Goal: Information Seeking & Learning: Learn about a topic

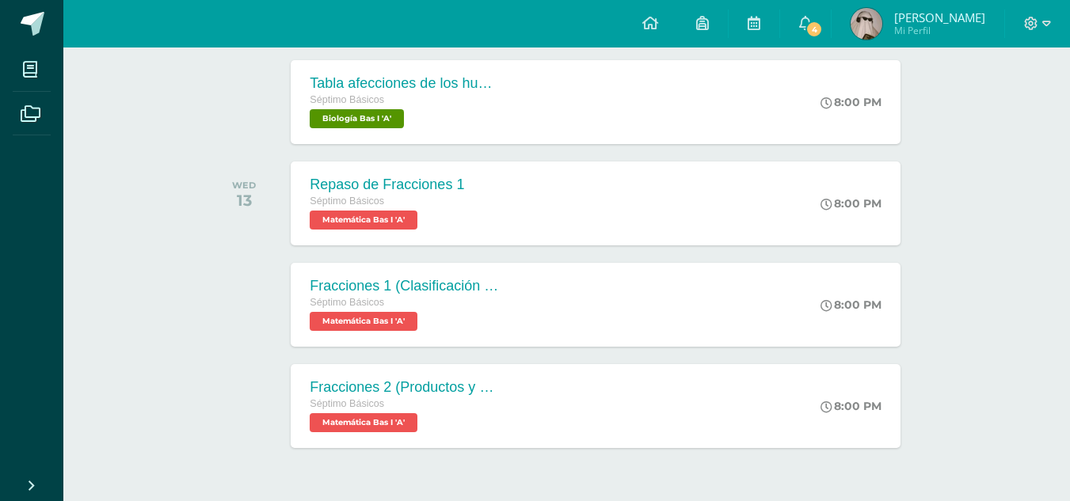
scroll to position [451, 0]
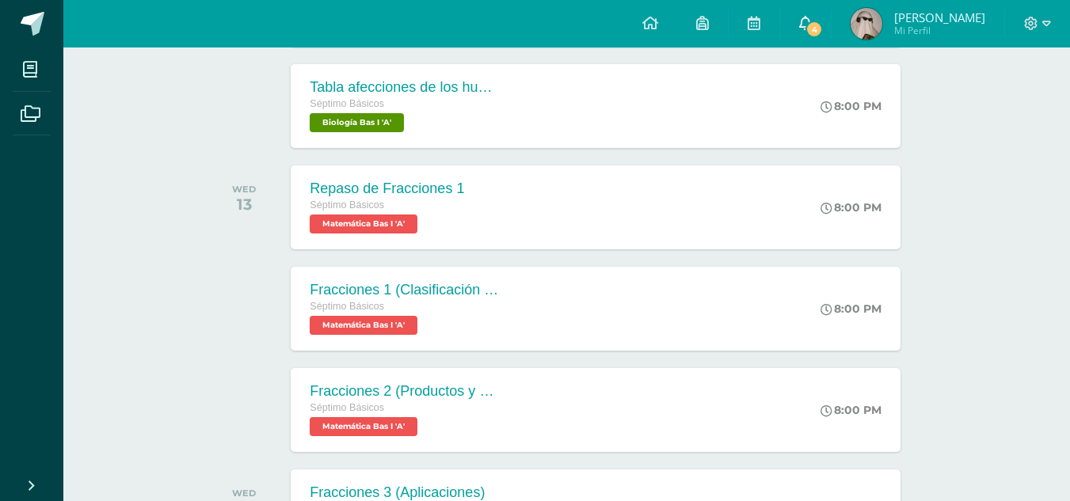
click at [812, 22] on icon at bounding box center [805, 23] width 13 height 14
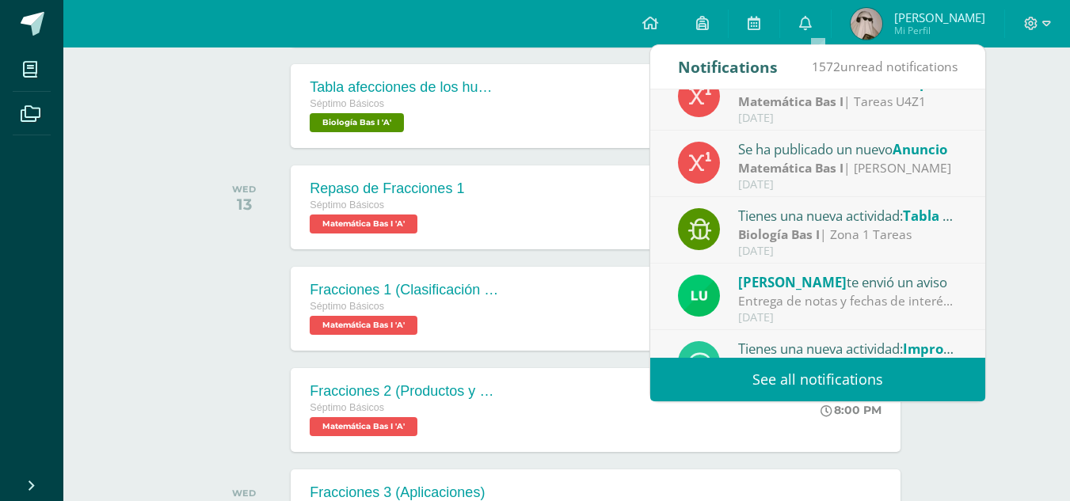
scroll to position [241, 0]
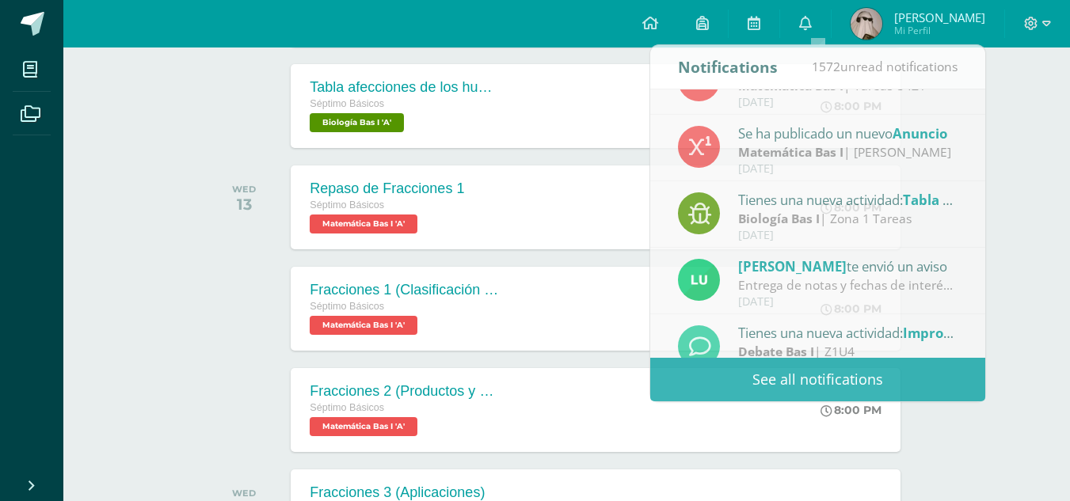
click at [1021, 302] on div "Recent and coming activities Tablero Pendientes de entrega Entregadas todas las…" at bounding box center [566, 119] width 1006 height 1047
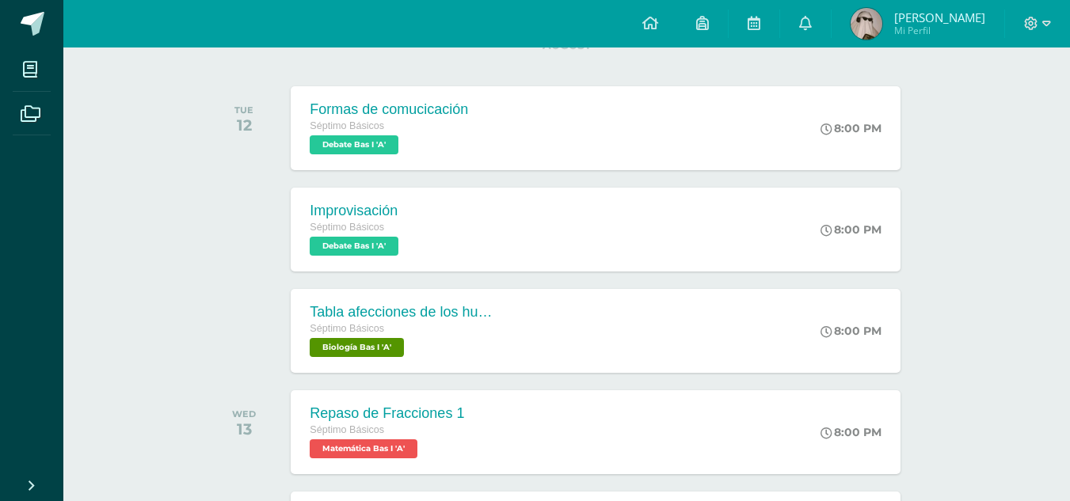
scroll to position [228, 0]
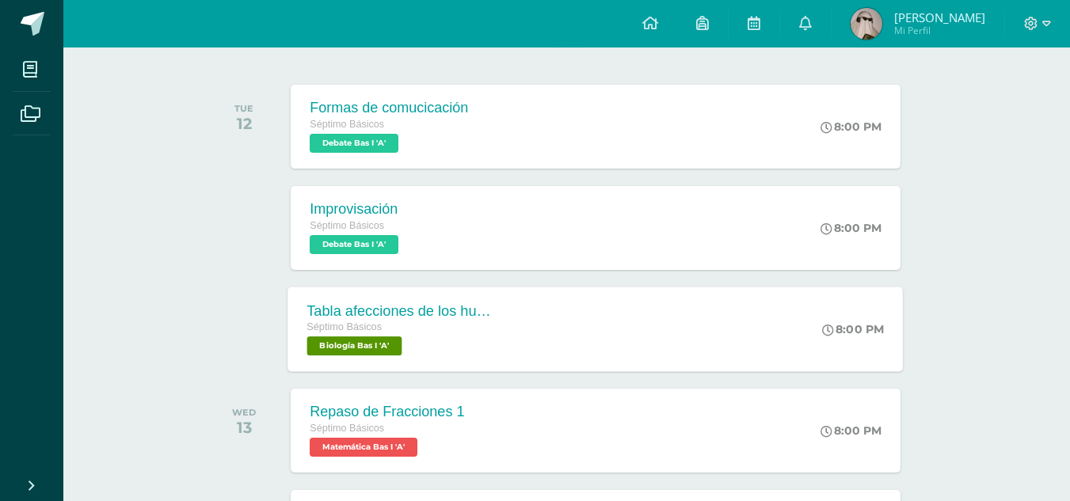
click at [881, 302] on div "8:00 PM" at bounding box center [861, 329] width 84 height 85
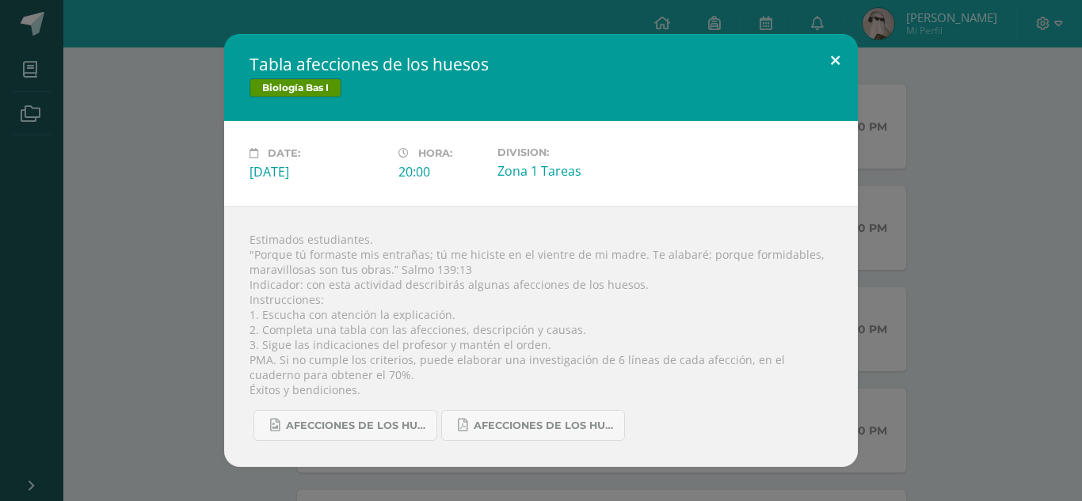
click at [831, 63] on button at bounding box center [834, 61] width 45 height 54
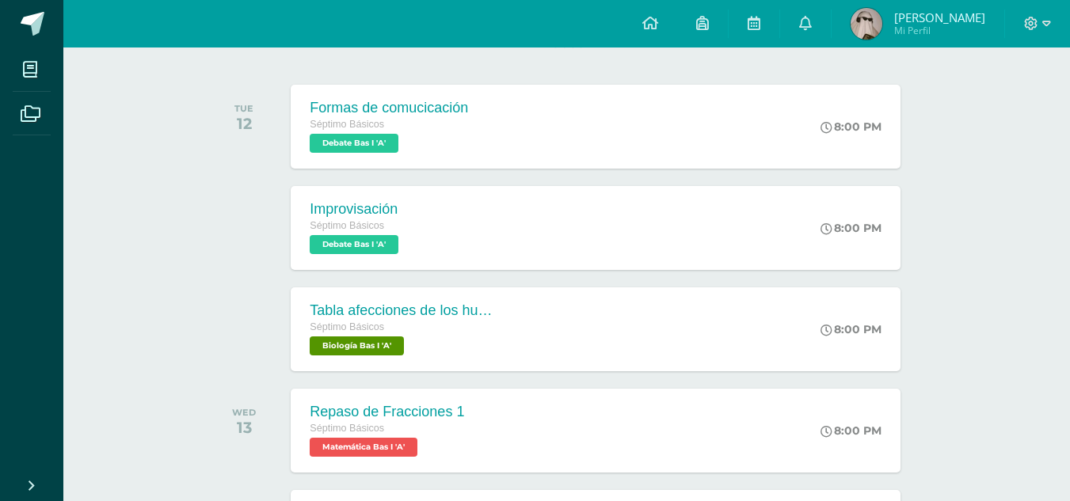
scroll to position [0, 0]
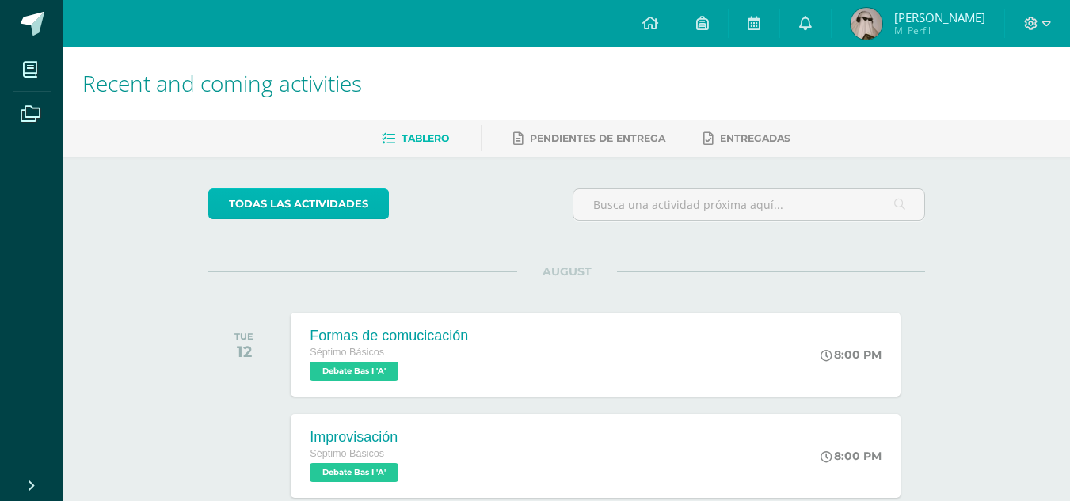
click at [349, 200] on link "todas las Actividades" at bounding box center [298, 203] width 181 height 31
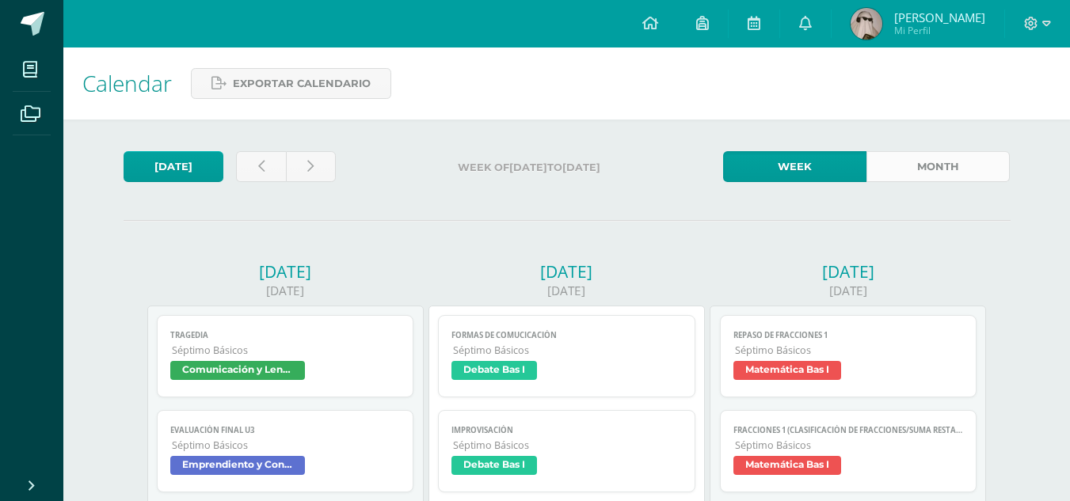
click at [930, 173] on link "Month" at bounding box center [937, 166] width 143 height 31
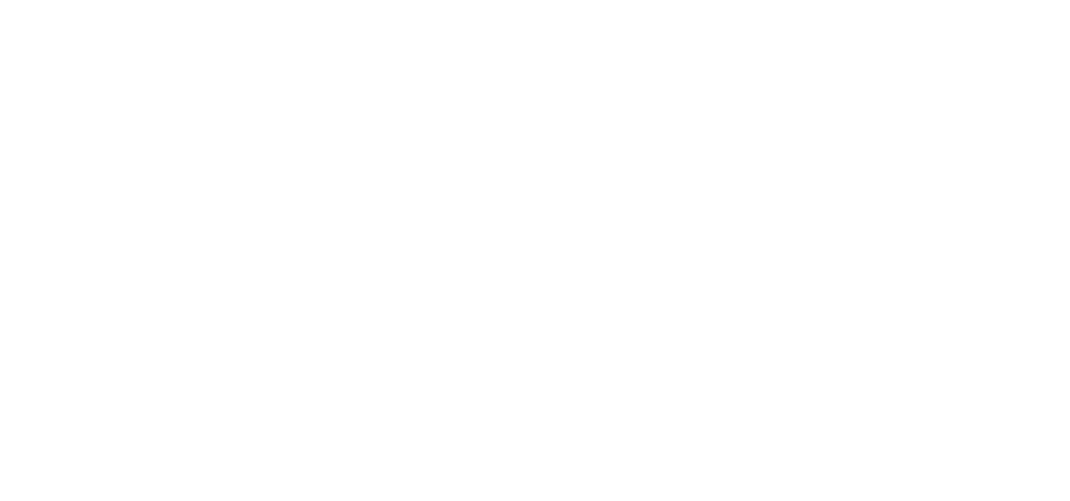
click at [0, 0] on html at bounding box center [0, 0] width 0 height 0
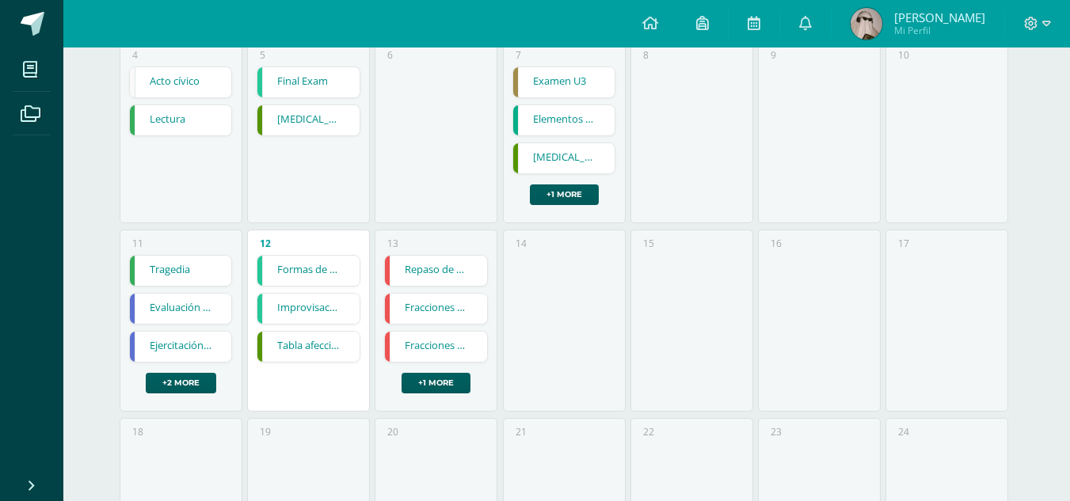
scroll to position [376, 0]
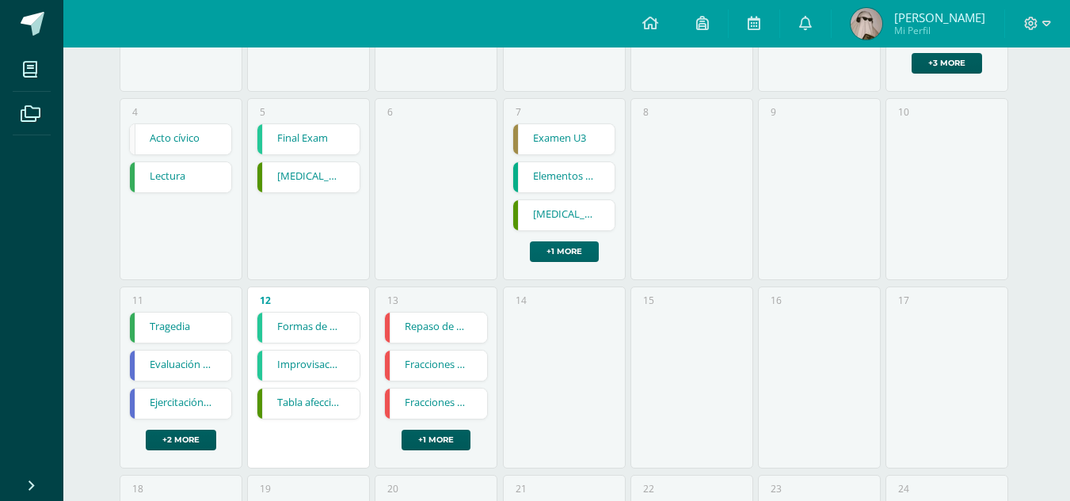
click at [570, 259] on link "+1 more" at bounding box center [564, 251] width 69 height 21
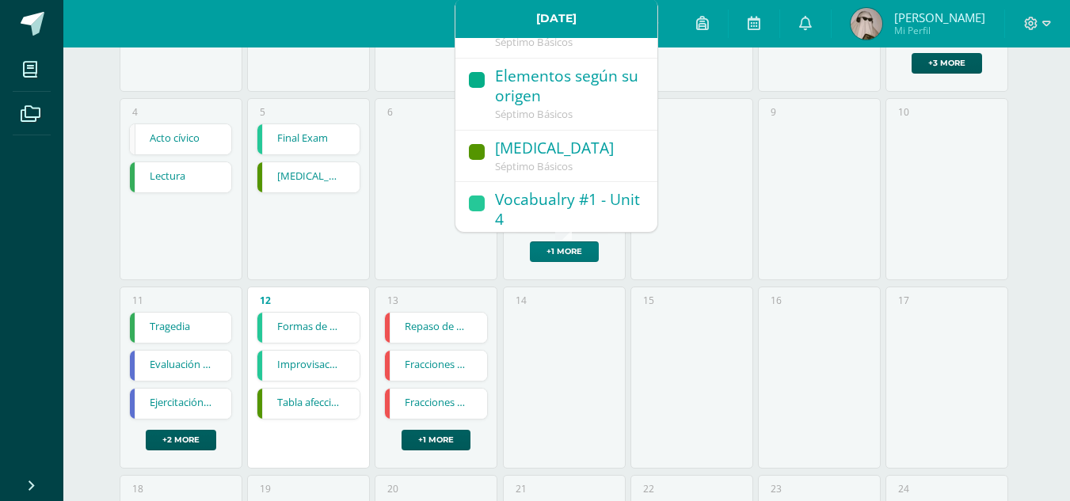
scroll to position [19, 0]
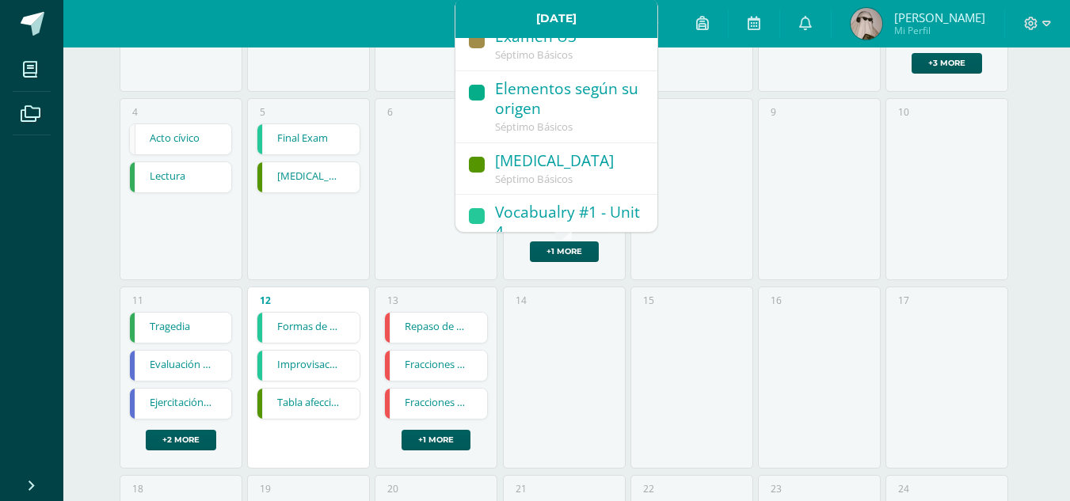
click at [741, 182] on div "8" at bounding box center [691, 189] width 123 height 182
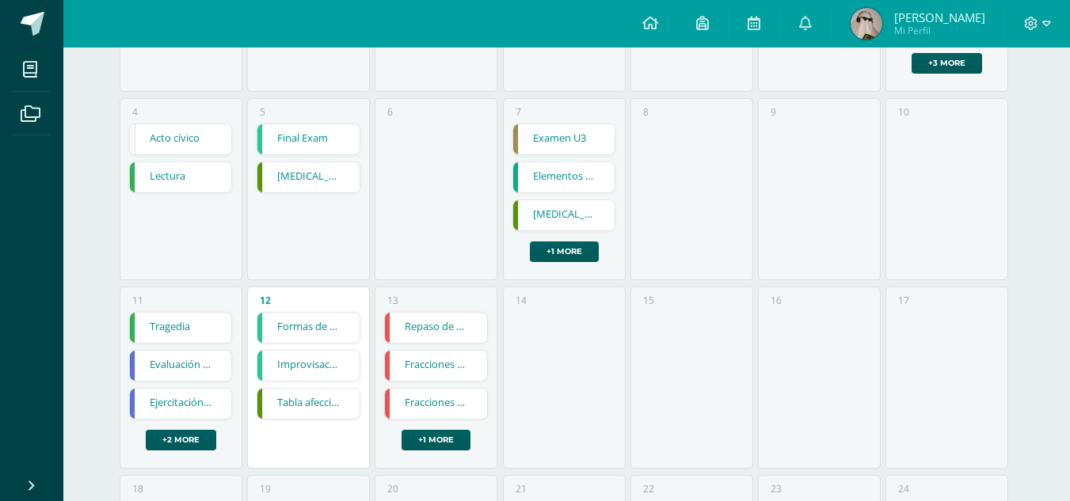
click at [330, 171] on link "Esqueleto axial" at bounding box center [308, 177] width 102 height 30
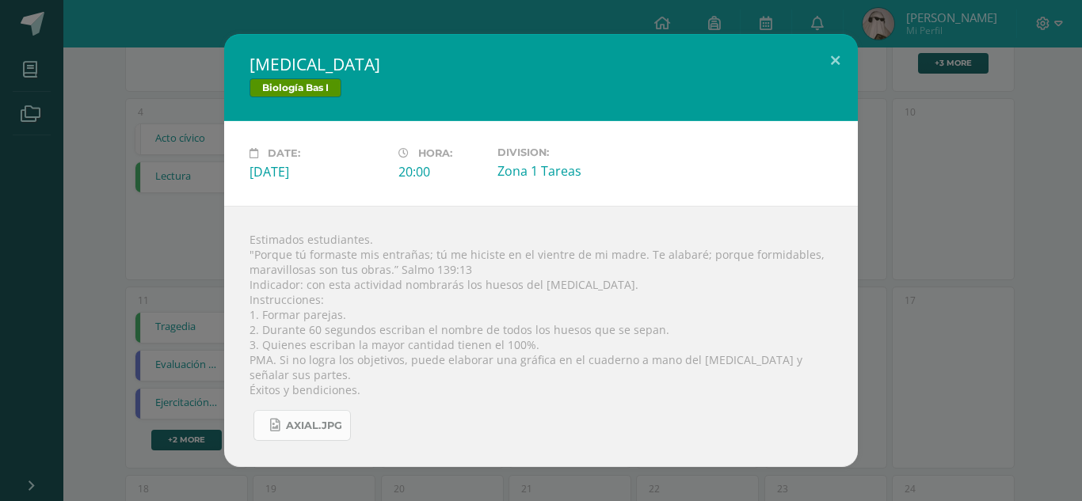
click at [284, 420] on link "Axial.jpg" at bounding box center [301, 425] width 97 height 31
click at [842, 67] on button at bounding box center [834, 61] width 45 height 54
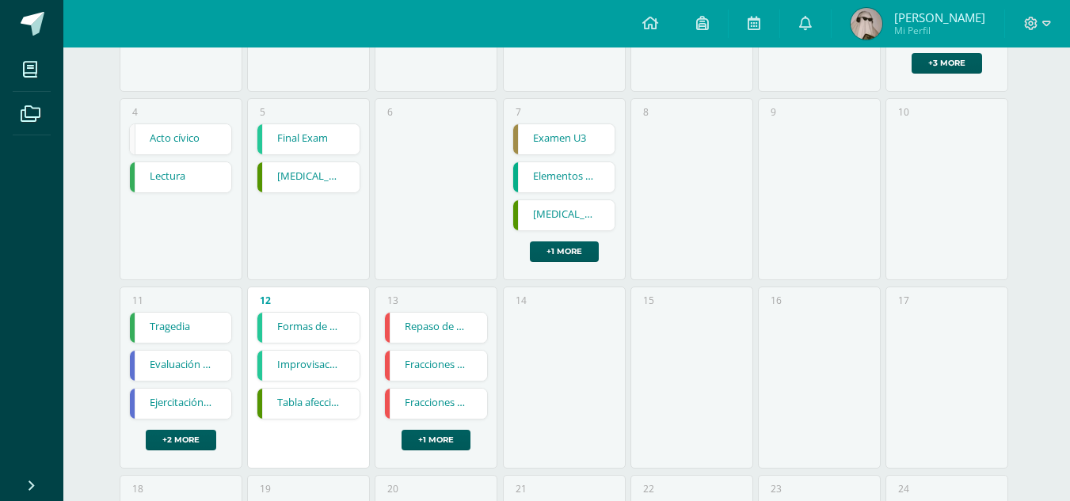
scroll to position [310, 0]
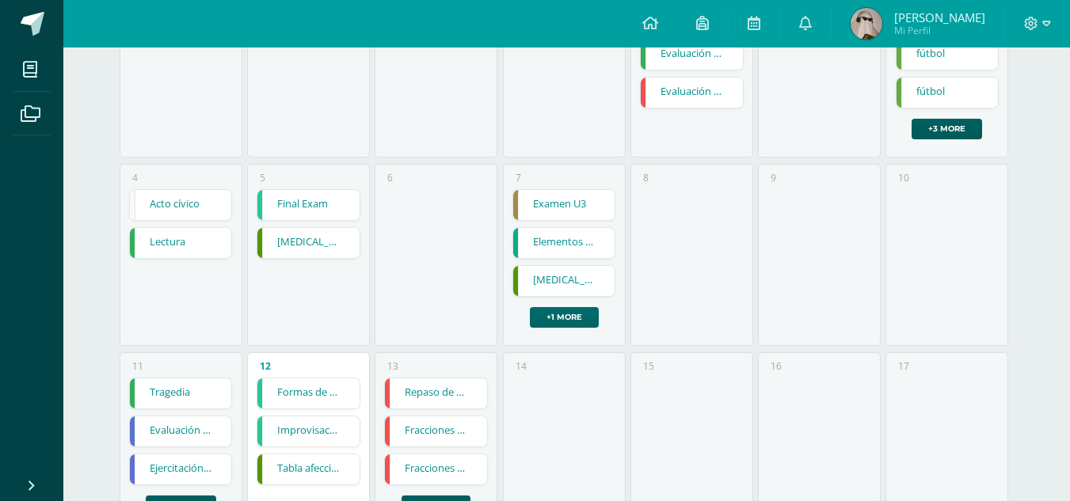
click at [575, 327] on link "+1 more" at bounding box center [564, 317] width 69 height 21
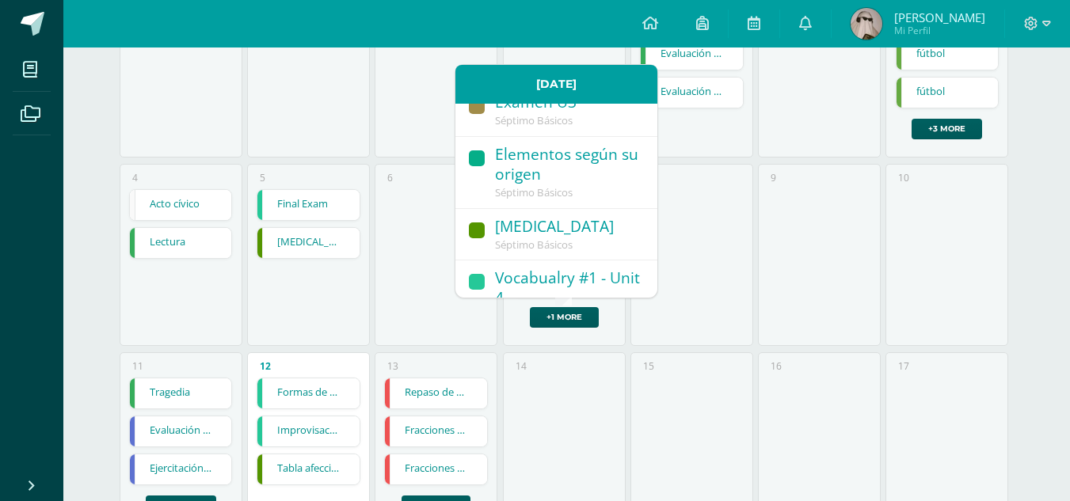
click at [610, 230] on div "Cabeza ósea" at bounding box center [568, 227] width 146 height 21
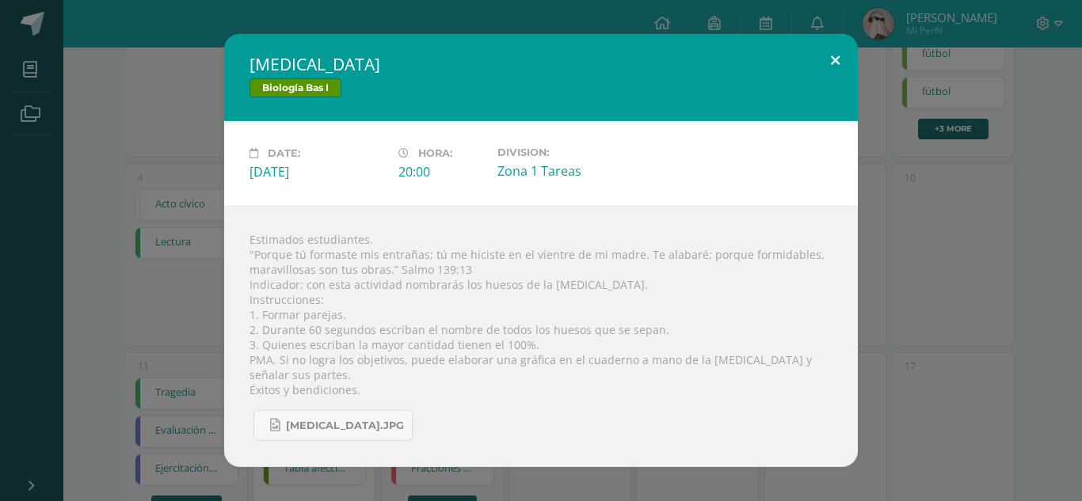
click at [835, 66] on button at bounding box center [834, 61] width 45 height 54
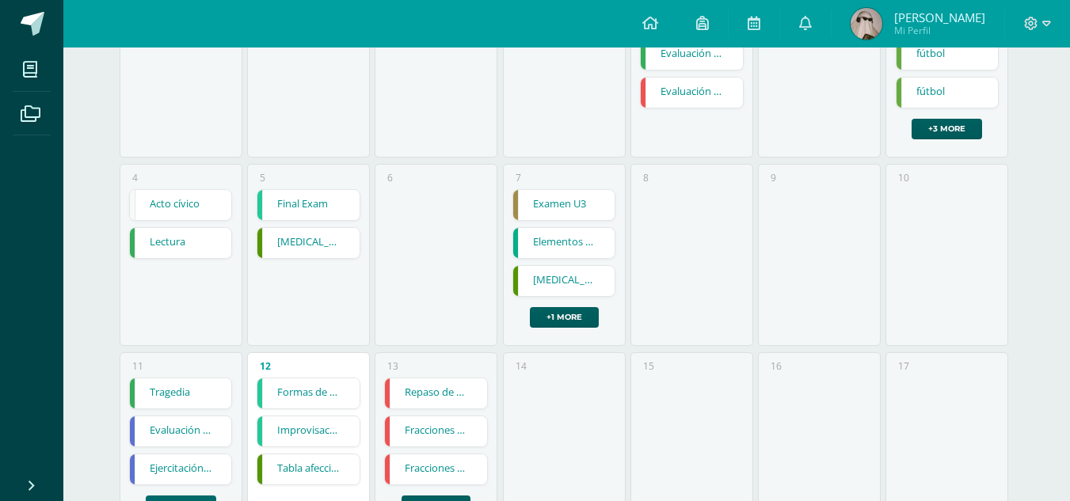
click at [170, 500] on link "+2 more" at bounding box center [181, 506] width 70 height 21
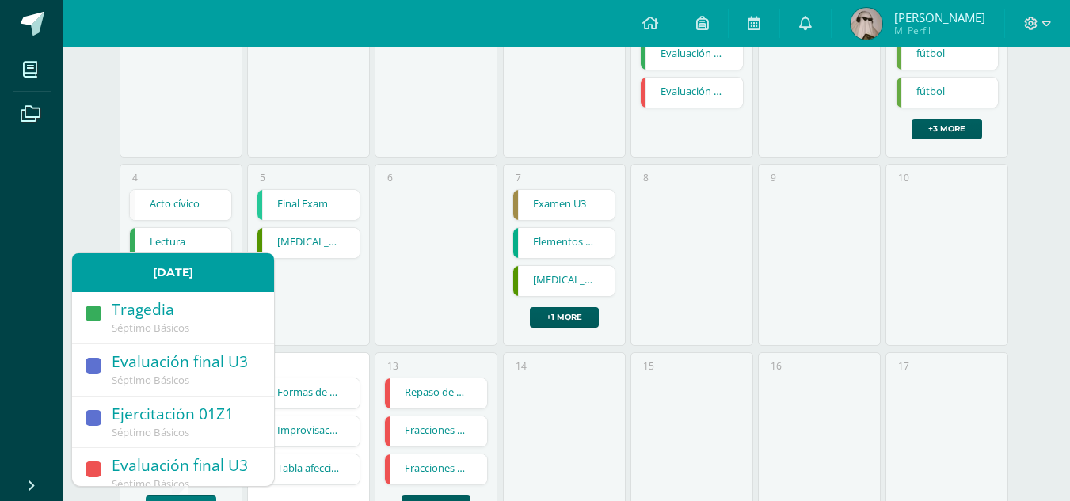
scroll to position [66, 0]
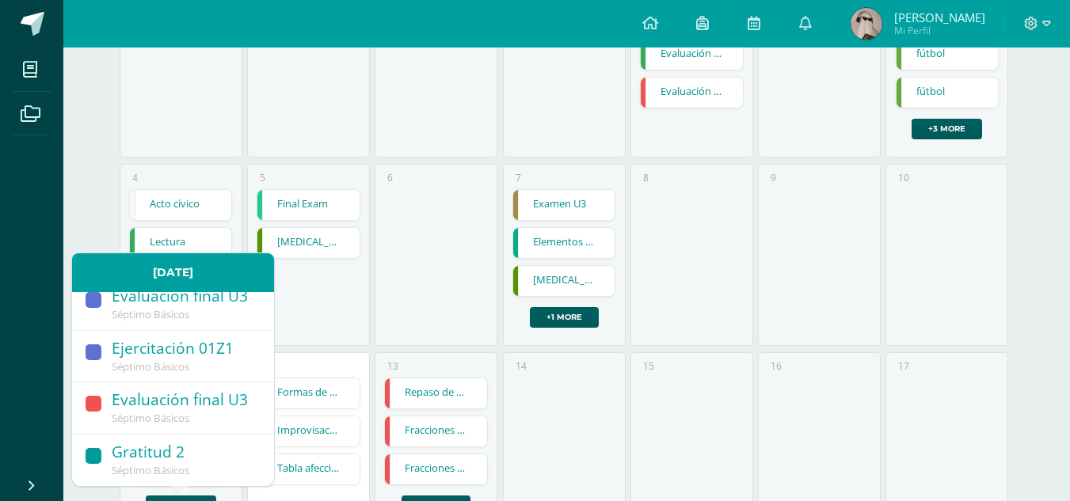
click at [257, 454] on link "Gratitud 2 Séptimo Básicos" at bounding box center [173, 460] width 202 height 51
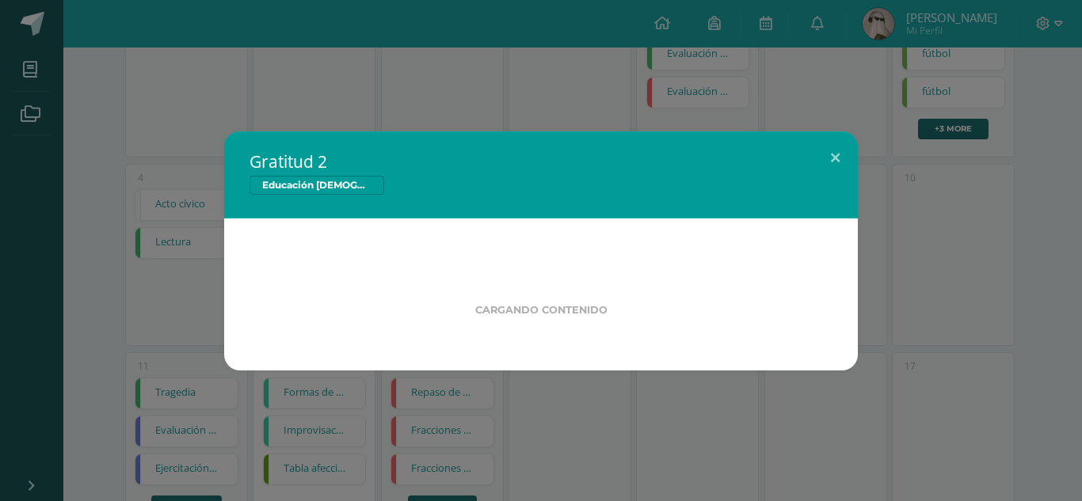
click at [342, 443] on div "Gratitud 2 Educación Cristiana Bas I Cargando contenido Loading..." at bounding box center [541, 250] width 1082 height 501
